Goal: Task Accomplishment & Management: Complete application form

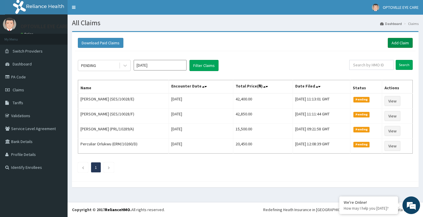
click at [397, 42] on link "Add Claim" at bounding box center [399, 43] width 25 height 10
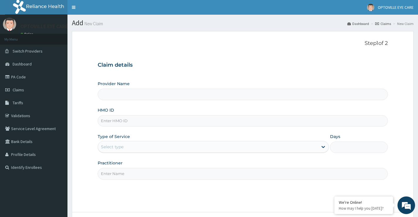
click at [114, 119] on input "HMO ID" at bounding box center [243, 120] width 290 height 11
type input "BNM/"
type input "OPTOVILLE EYE CARE"
type input "BNM/10020/D"
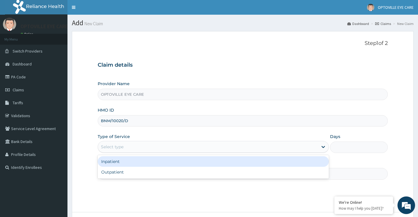
click at [131, 148] on div "Select type" at bounding box center [208, 146] width 220 height 9
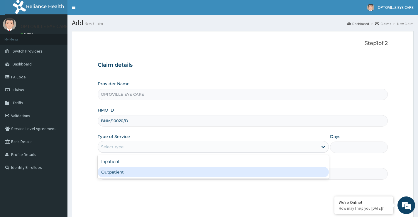
click at [129, 174] on div "Outpatient" at bounding box center [213, 172] width 231 height 11
type input "1"
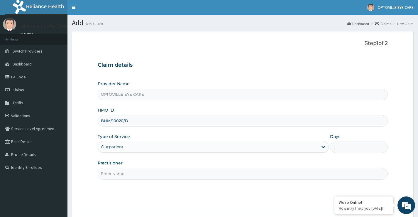
click at [126, 172] on input "Practitioner" at bounding box center [243, 173] width 290 height 11
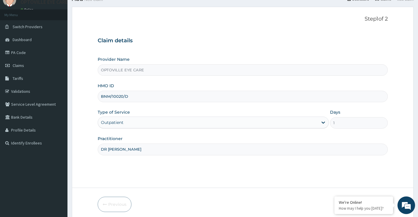
scroll to position [48, 0]
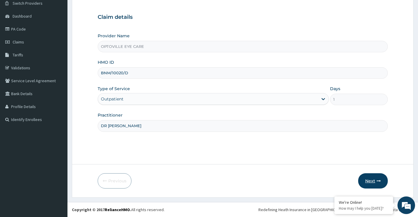
type input "DR [PERSON_NAME]"
click at [377, 180] on icon "button" at bounding box center [379, 181] width 4 height 4
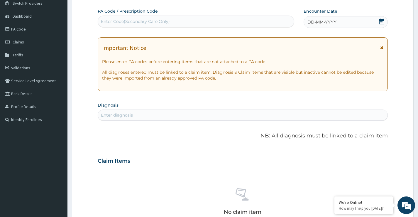
click at [117, 23] on div "Enter Code(Secondary Care Only)" at bounding box center [135, 21] width 69 height 6
paste input "PA/75778A"
type input "PA/75778A"
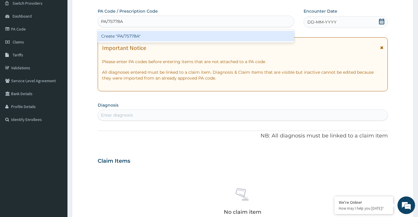
click at [137, 37] on div "Create "PA/75778A"" at bounding box center [196, 36] width 197 height 11
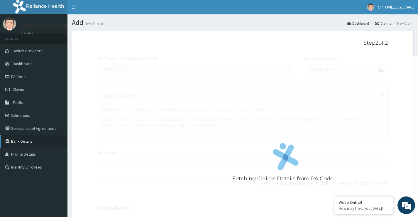
scroll to position [0, 0]
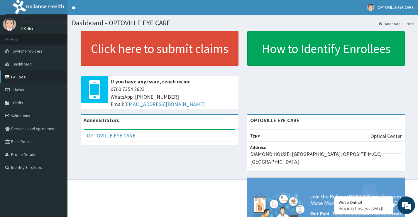
click at [19, 78] on link "PA Code" at bounding box center [33, 76] width 67 height 13
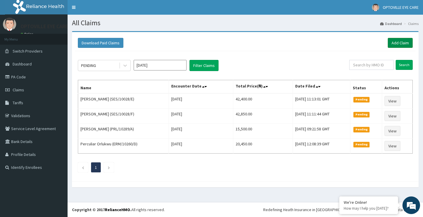
click at [400, 43] on link "Add Claim" at bounding box center [399, 43] width 25 height 10
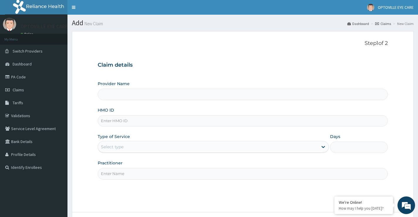
type input "OPTOVILLE EYE CARE"
drag, startPoint x: 124, startPoint y: 116, endPoint x: 124, endPoint y: 122, distance: 5.9
click at [124, 118] on input "HMO ID" at bounding box center [243, 120] width 290 height 11
type input "BNM/10020/D"
click at [142, 144] on div "Select type" at bounding box center [208, 146] width 220 height 9
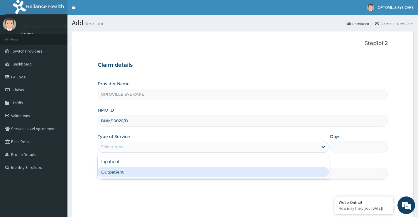
click at [138, 171] on div "Outpatient" at bounding box center [213, 172] width 231 height 11
type input "1"
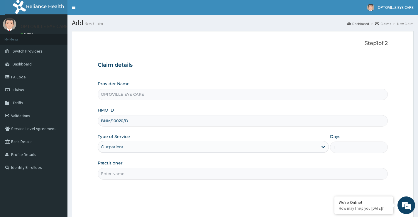
click at [126, 177] on input "Practitioner" at bounding box center [243, 173] width 290 height 11
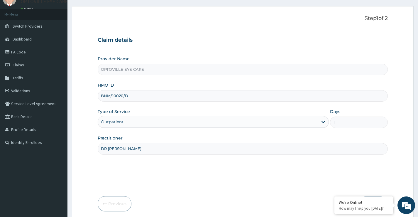
scroll to position [48, 0]
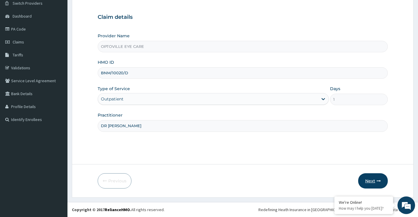
type input "DR CHIMDINMA"
click at [373, 181] on button "Next" at bounding box center [373, 180] width 30 height 15
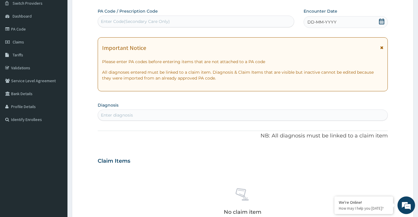
click at [124, 24] on div "Enter Code(Secondary Care Only)" at bounding box center [135, 21] width 69 height 6
paste input "PA/75778A"
type input "PA/75778A"
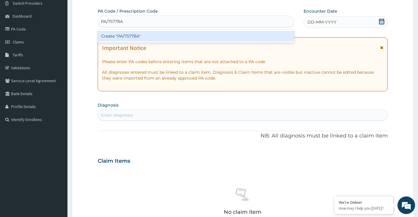
click at [134, 37] on div "Create "PA/75778A"" at bounding box center [196, 36] width 197 height 11
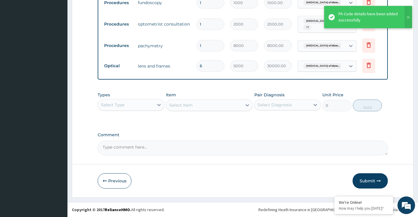
scroll to position [347, 0]
click at [370, 180] on button "Submit" at bounding box center [370, 180] width 35 height 15
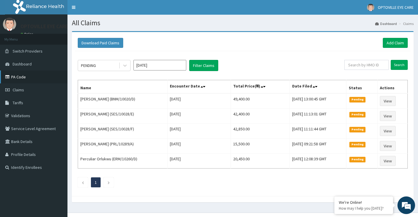
click at [21, 77] on link "PA Code" at bounding box center [33, 76] width 67 height 13
click at [399, 43] on link "Add Claim" at bounding box center [395, 43] width 25 height 10
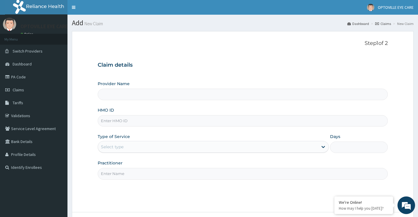
click at [111, 121] on input "HMO ID" at bounding box center [243, 120] width 290 height 11
type input "B"
type input "OPTOVILLE EYE CARE"
type input "BNM/10020/C"
click at [115, 144] on div "Select type" at bounding box center [112, 147] width 23 height 6
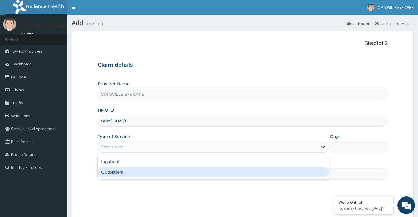
click at [127, 171] on div "Outpatient" at bounding box center [213, 172] width 231 height 11
type input "1"
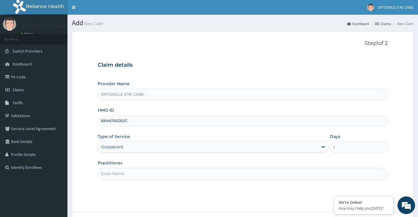
click at [129, 171] on input "Practitioner" at bounding box center [243, 173] width 290 height 11
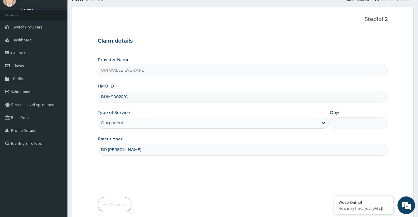
scroll to position [48, 0]
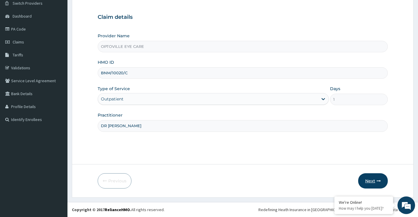
type input "DR CHIMDINMA"
click at [370, 180] on button "Next" at bounding box center [373, 180] width 30 height 15
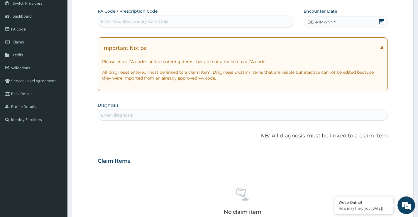
click at [120, 16] on div "Enter Code(Secondary Care Only)" at bounding box center [196, 22] width 197 height 12
paste input "PA/5331BE"
type input "PA/5331BE"
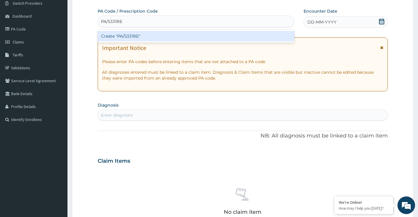
click at [145, 37] on div "Create "PA/5331BE"" at bounding box center [196, 36] width 197 height 11
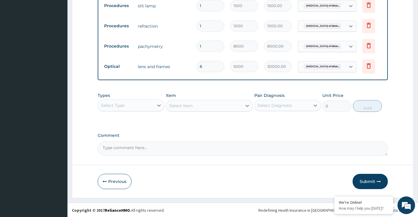
scroll to position [367, 0]
click at [372, 180] on button "Submit" at bounding box center [370, 180] width 35 height 15
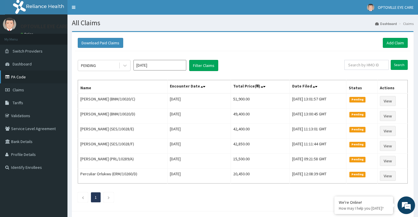
click at [21, 78] on link "PA Code" at bounding box center [33, 76] width 67 height 13
click at [399, 44] on link "Add Claim" at bounding box center [395, 43] width 25 height 10
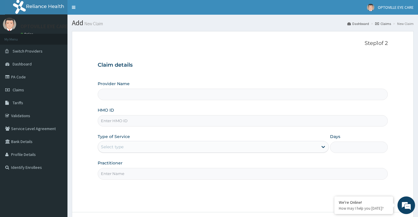
click at [120, 120] on input "HMO ID" at bounding box center [243, 120] width 290 height 11
type input "OPTOVILLE EYE CARE"
type input "BNM/10020/"
click at [26, 76] on link "PA Code" at bounding box center [33, 76] width 67 height 13
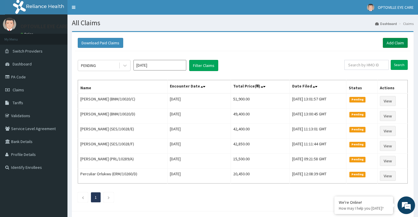
click at [397, 43] on link "Add Claim" at bounding box center [395, 43] width 25 height 10
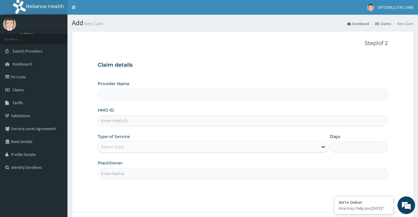
click at [112, 119] on input "HMO ID" at bounding box center [243, 120] width 290 height 11
type input "BNM"
type input "OPTOVILLE EYE CARE"
type input "BNM/10020/B"
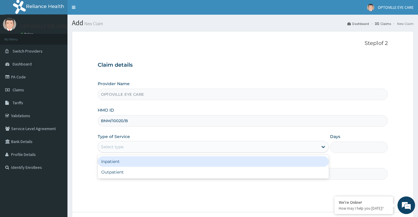
click at [117, 147] on div "Select type" at bounding box center [112, 147] width 23 height 6
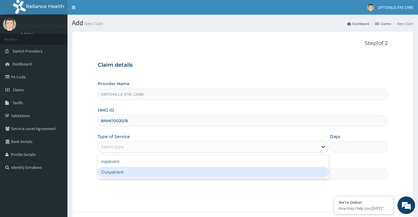
click at [122, 171] on div "Outpatient" at bounding box center [213, 172] width 231 height 11
type input "1"
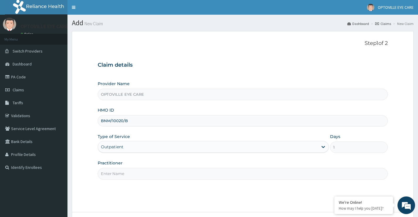
click at [123, 172] on input "Practitioner" at bounding box center [243, 173] width 290 height 11
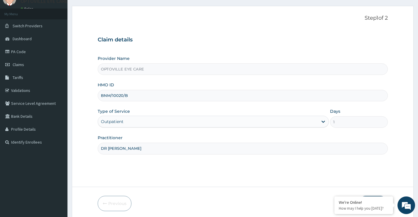
scroll to position [48, 0]
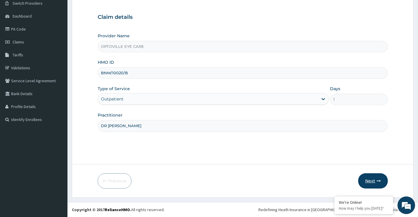
type input "DR CHIMDINMA"
click at [378, 181] on icon "button" at bounding box center [379, 181] width 4 height 4
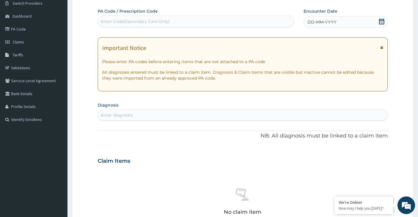
click at [131, 19] on div "Enter Code(Secondary Care Only)" at bounding box center [135, 21] width 69 height 6
paste input "PA/610B3E"
type input "PA/610B3E"
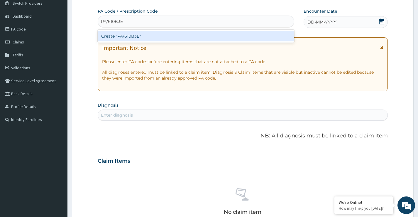
click at [133, 34] on div "Create "PA/610B3E"" at bounding box center [196, 36] width 197 height 11
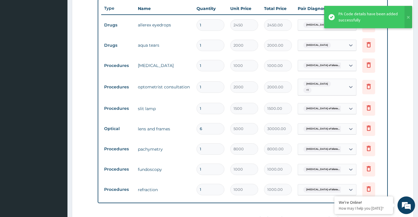
scroll to position [298, 0]
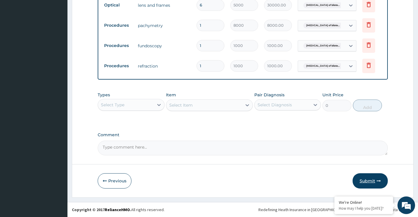
click at [367, 183] on button "Submit" at bounding box center [370, 180] width 35 height 15
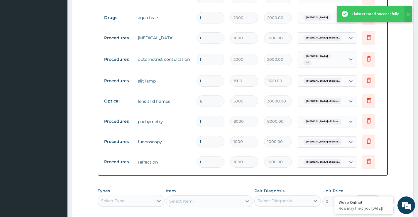
scroll to position [227, 0]
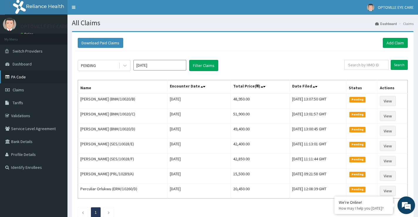
click at [20, 77] on link "PA Code" at bounding box center [33, 76] width 67 height 13
click at [393, 44] on link "Add Claim" at bounding box center [395, 43] width 25 height 10
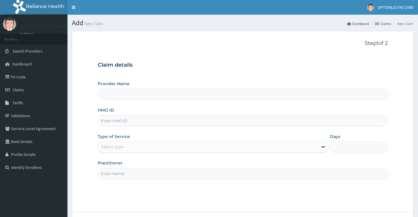
click at [117, 121] on input "HMO ID" at bounding box center [243, 120] width 290 height 11
type input "OPTOVILLE EYE CARE"
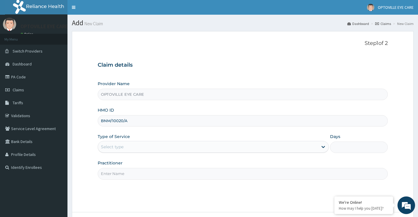
type input "BNM/10020/A"
click at [123, 145] on div "Select type" at bounding box center [112, 147] width 23 height 6
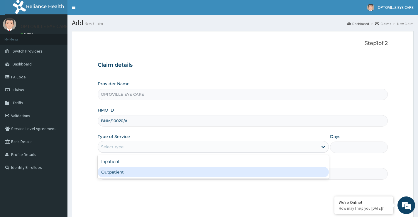
click at [129, 172] on div "Outpatient" at bounding box center [213, 172] width 231 height 11
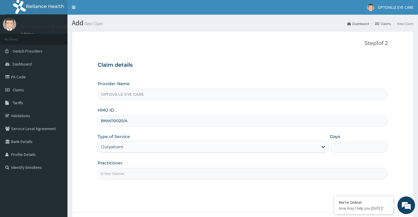
type input "1"
click at [128, 173] on input "Practitioner" at bounding box center [243, 173] width 290 height 11
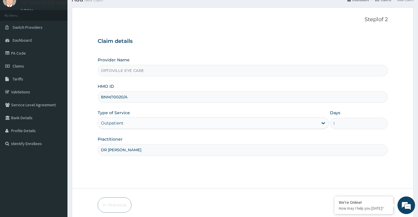
scroll to position [48, 0]
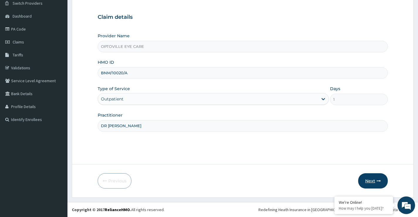
type input "DR CHIMDINMA"
click at [367, 179] on button "Next" at bounding box center [373, 180] width 30 height 15
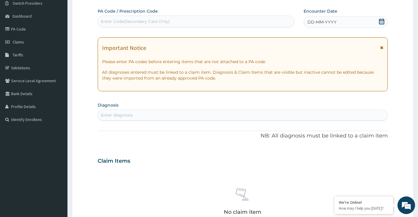
click at [129, 20] on div "Enter Code(Secondary Care Only)" at bounding box center [135, 21] width 69 height 6
paste input "PA/C3EF98"
type input "PA/C3EF98"
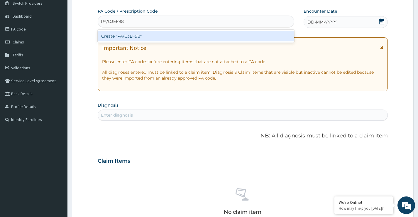
click at [167, 31] on div "Create "PA/C3EF98"" at bounding box center [196, 36] width 197 height 11
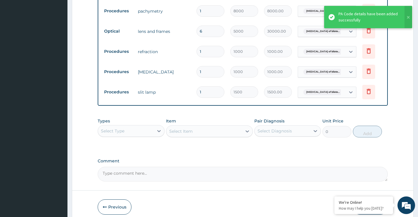
scroll to position [388, 0]
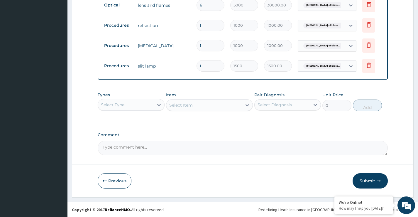
click at [371, 182] on button "Submit" at bounding box center [370, 180] width 35 height 15
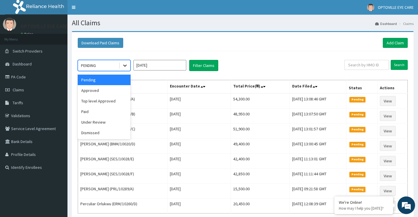
click at [122, 65] on icon at bounding box center [125, 66] width 6 height 6
click at [102, 90] on div "Approved" at bounding box center [104, 90] width 53 height 11
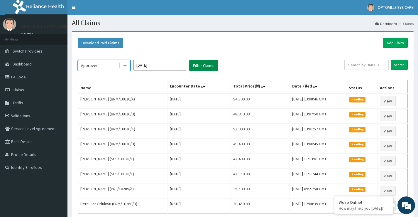
click at [198, 65] on button "Filter Claims" at bounding box center [203, 65] width 29 height 11
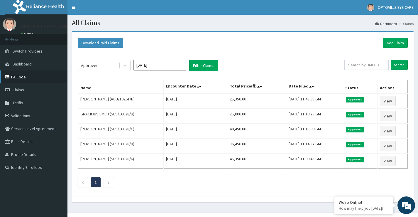
click at [21, 77] on link "PA Code" at bounding box center [33, 76] width 67 height 13
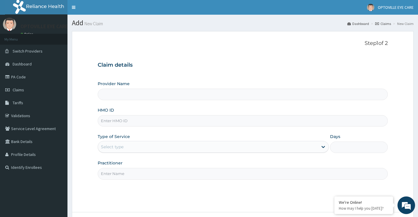
click at [118, 123] on input "HMO ID" at bounding box center [243, 120] width 290 height 11
type input "ER"
type input "OPTOVILLE EYE CARE"
type input "ERM/10227/B"
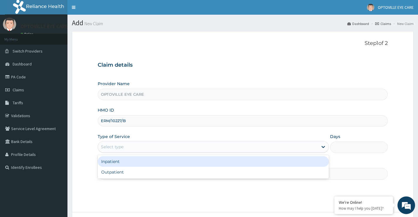
click at [129, 148] on div "Select type" at bounding box center [208, 146] width 220 height 9
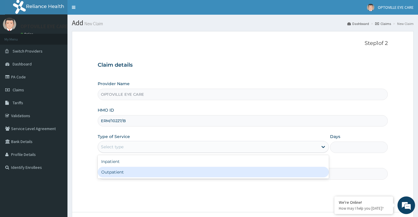
click at [129, 171] on div "Outpatient" at bounding box center [213, 172] width 231 height 11
type input "1"
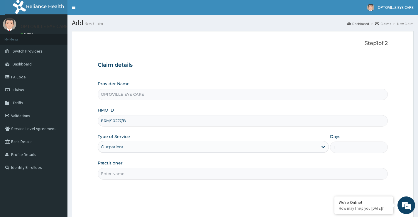
click at [129, 172] on input "Practitioner" at bounding box center [243, 173] width 290 height 11
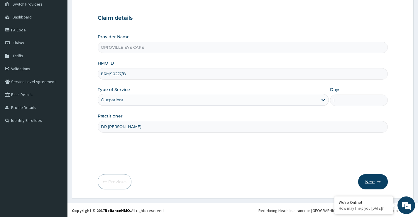
scroll to position [48, 0]
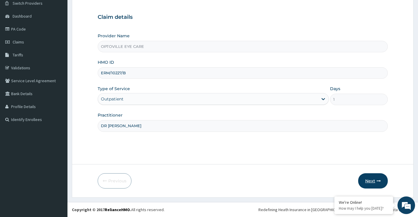
type input "DR CHIMDINMA"
click at [369, 180] on button "Next" at bounding box center [373, 180] width 30 height 15
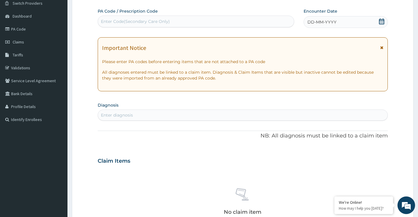
click at [108, 23] on div "Enter Code(Secondary Care Only)" at bounding box center [135, 21] width 69 height 6
paste input "PA/9609A1"
type input "PA/9609A1"
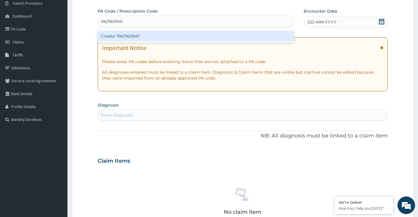
click at [139, 38] on div "Create "PA/9609A1"" at bounding box center [196, 36] width 197 height 11
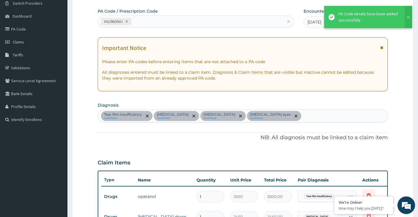
scroll to position [338, 0]
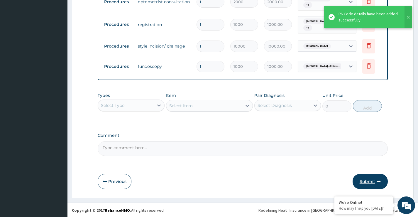
click at [369, 183] on button "Submit" at bounding box center [370, 181] width 35 height 15
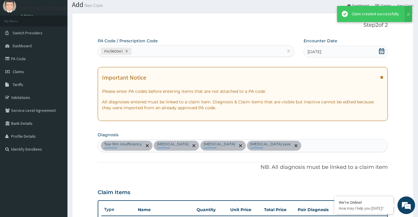
scroll to position [385, 0]
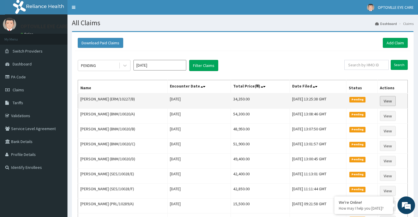
click at [394, 100] on link "View" at bounding box center [388, 101] width 16 height 10
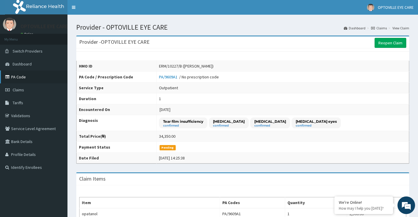
click at [19, 75] on link "PA Code" at bounding box center [33, 76] width 67 height 13
